Goal: Find specific page/section: Find specific page/section

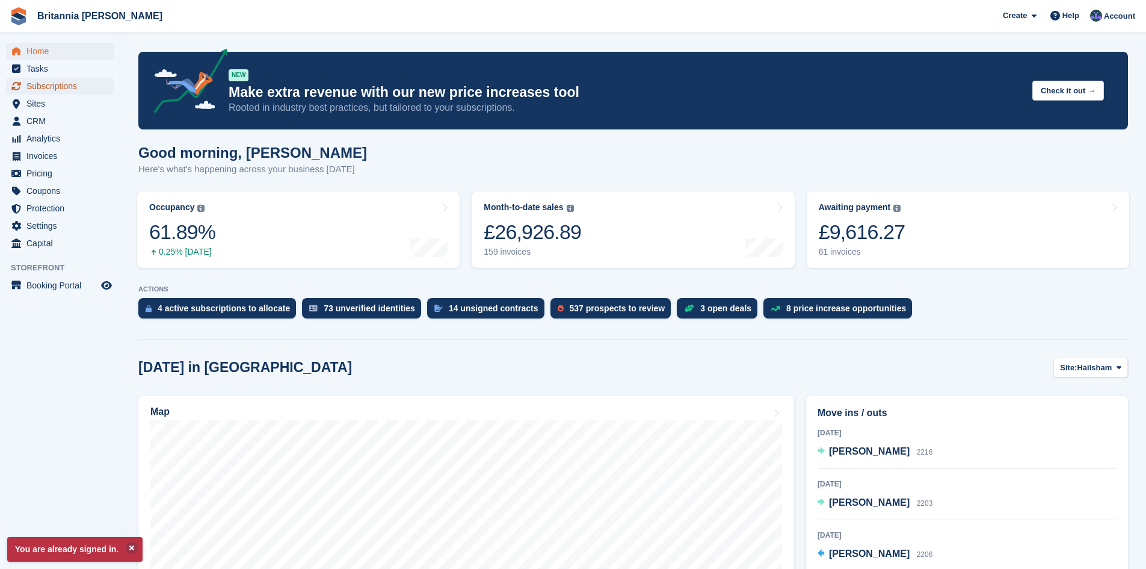
click at [61, 82] on span "Subscriptions" at bounding box center [62, 86] width 72 height 17
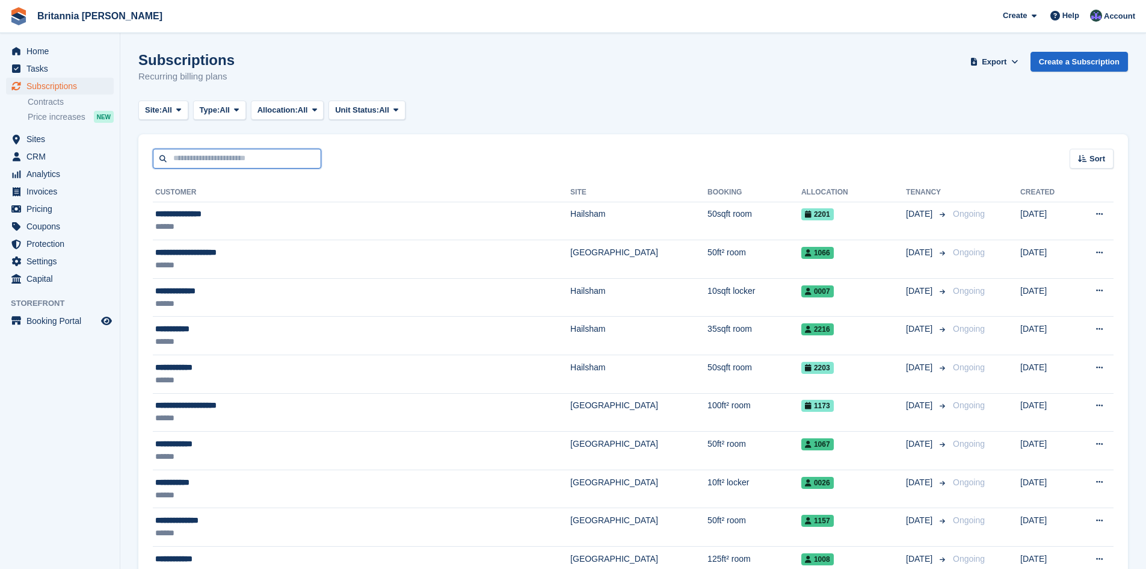
click at [225, 158] on input "text" at bounding box center [237, 159] width 168 height 20
type input "*******"
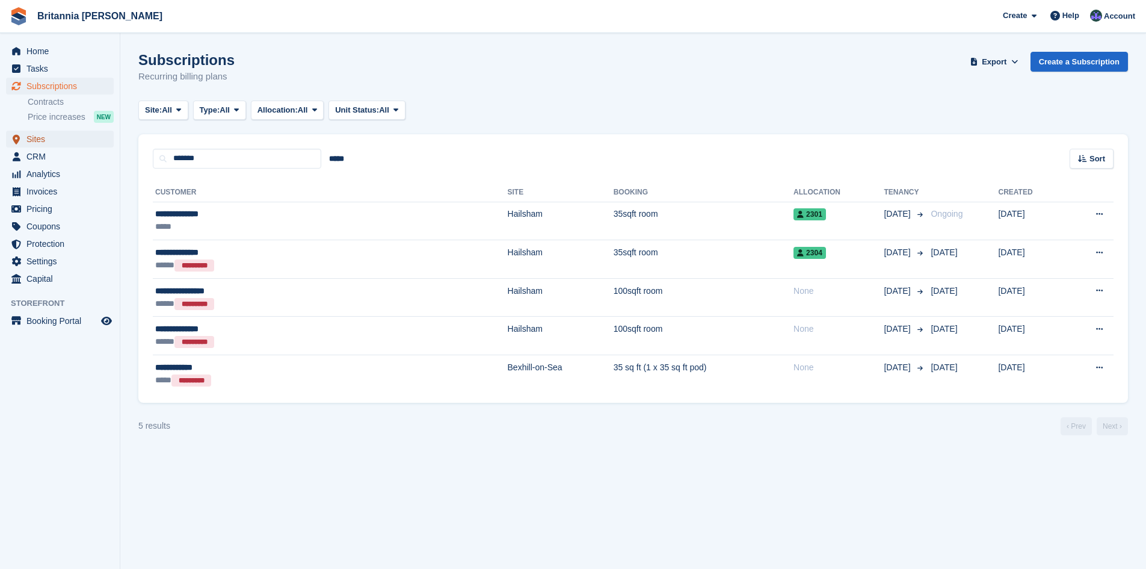
click at [61, 135] on span "Sites" at bounding box center [62, 139] width 72 height 17
